Goal: Communication & Community: Share content

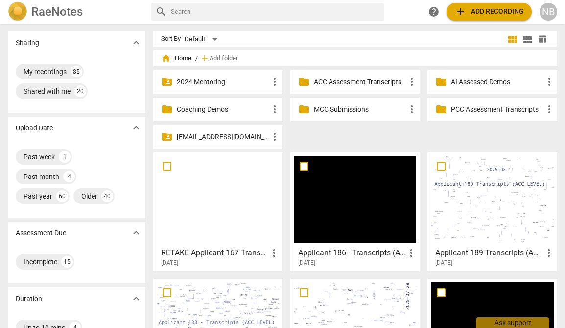
click at [217, 217] on div at bounding box center [218, 199] width 122 height 87
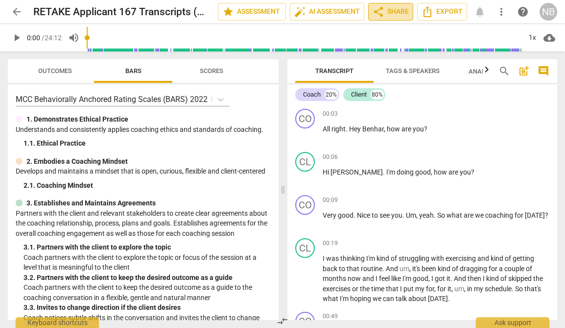
click at [402, 15] on span "share Share" at bounding box center [391, 12] width 36 height 12
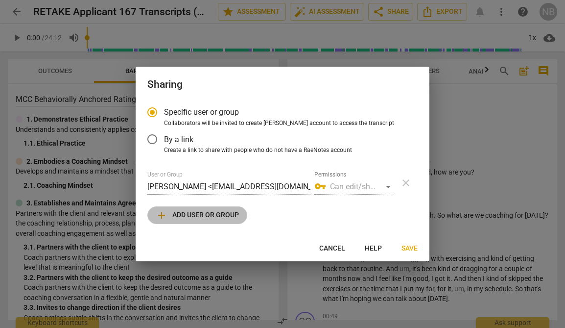
click at [242, 217] on button "add Add user or group" at bounding box center [197, 215] width 100 height 18
radio input "false"
